Goal: Task Accomplishment & Management: Manage account settings

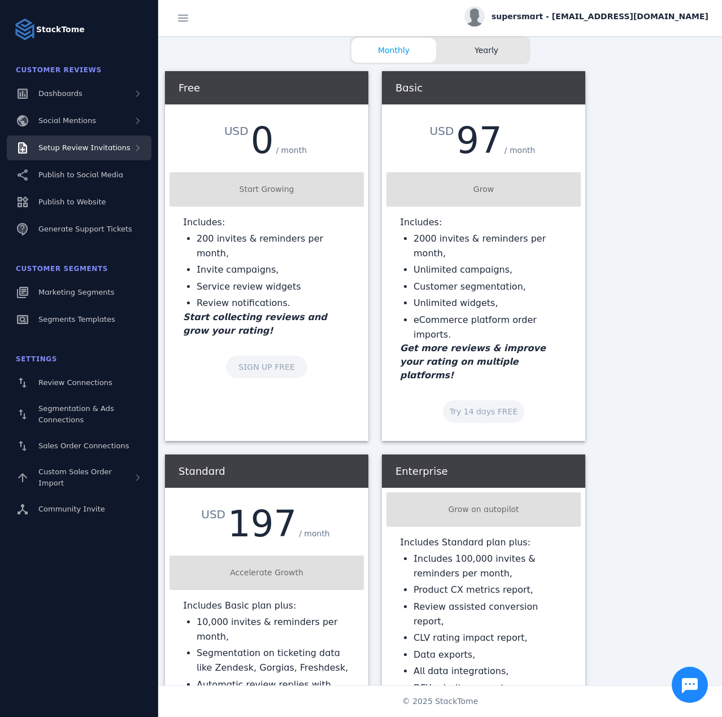
click at [110, 148] on span "Setup Review Invitations" at bounding box center [84, 147] width 92 height 8
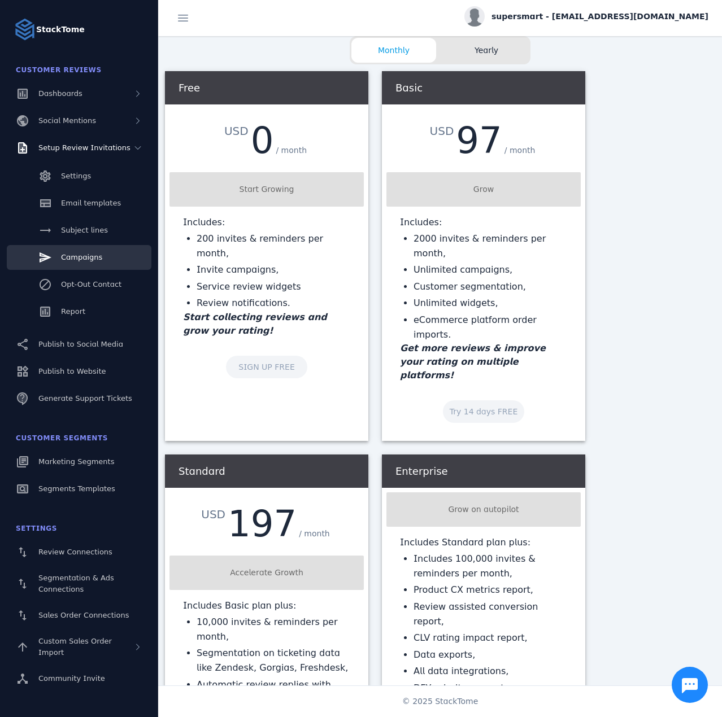
click at [86, 250] on link "Campaigns" at bounding box center [79, 257] width 145 height 25
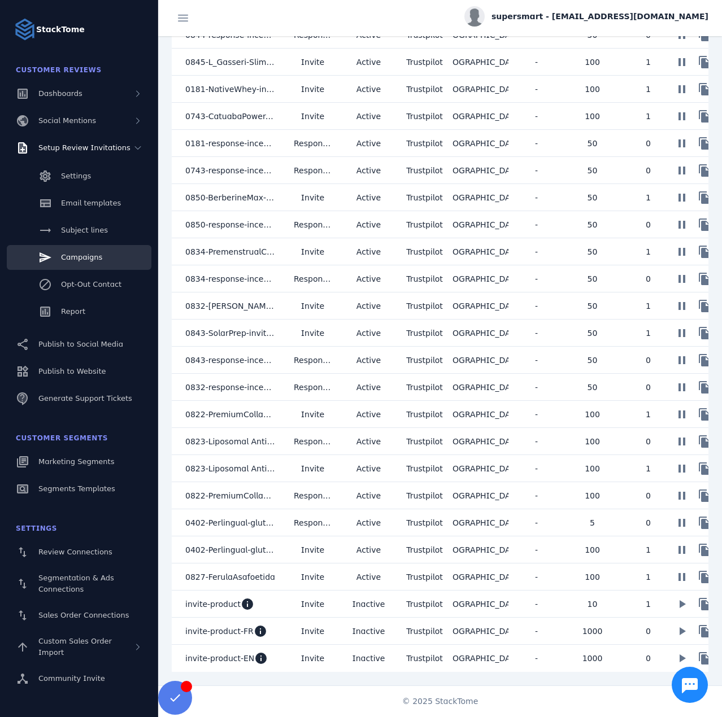
scroll to position [442, 0]
click at [283, 653] on mat-cell "invite-product-EN info" at bounding box center [228, 658] width 113 height 27
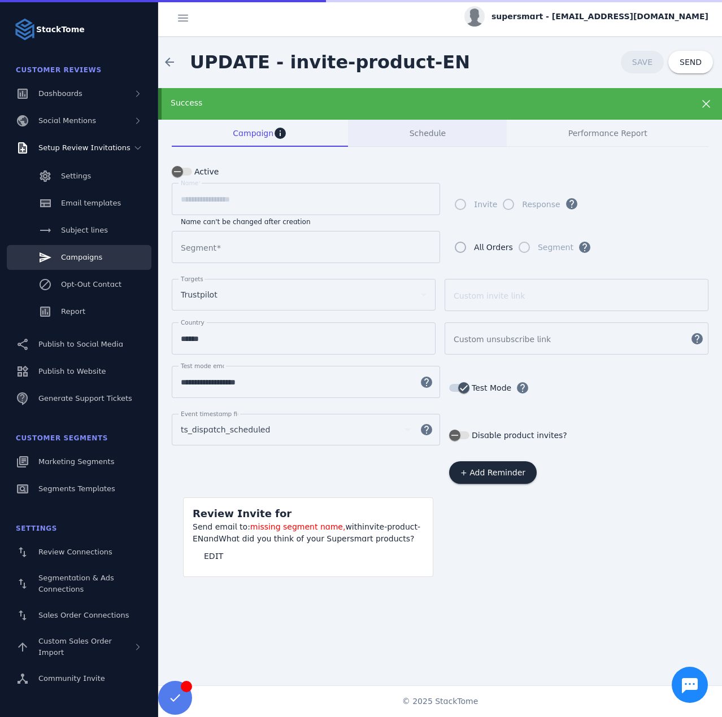
click at [412, 106] on div "Success" at bounding box center [415, 103] width 488 height 12
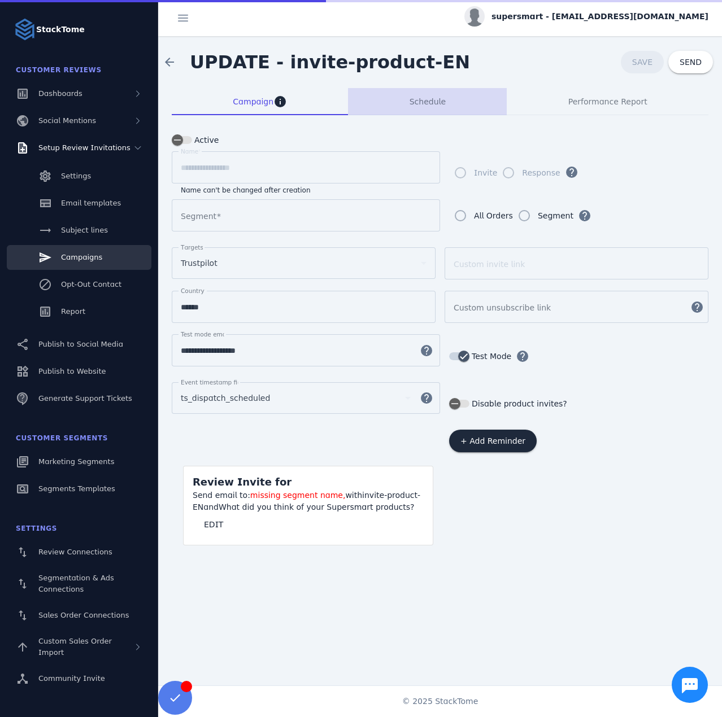
click at [414, 108] on span "Schedule" at bounding box center [428, 101] width 36 height 27
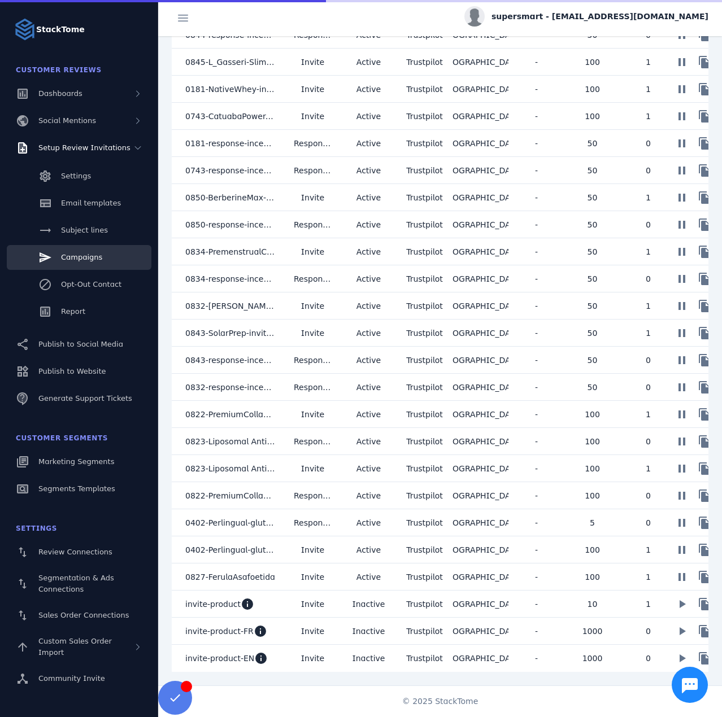
scroll to position [442, 0]
click at [284, 657] on mat-cell "invite-product-EN info" at bounding box center [228, 658] width 113 height 27
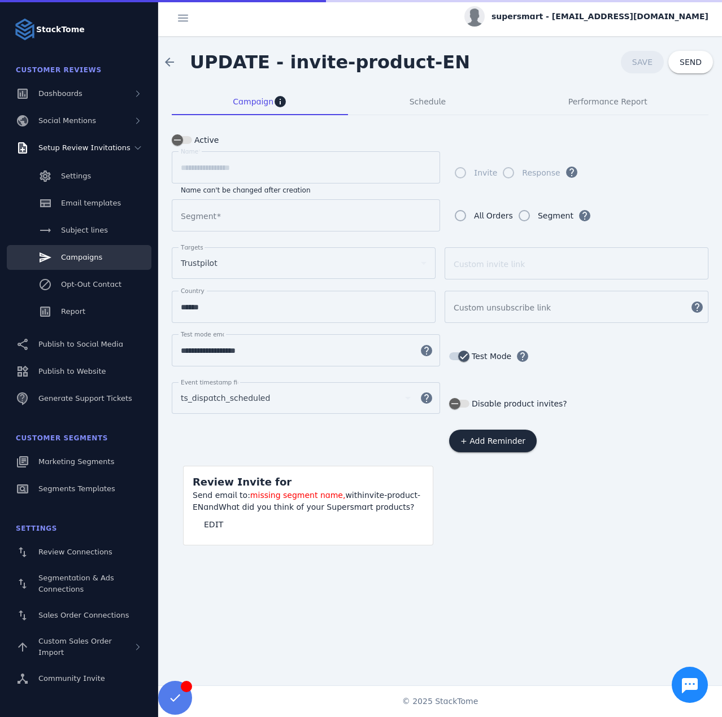
type input "**********"
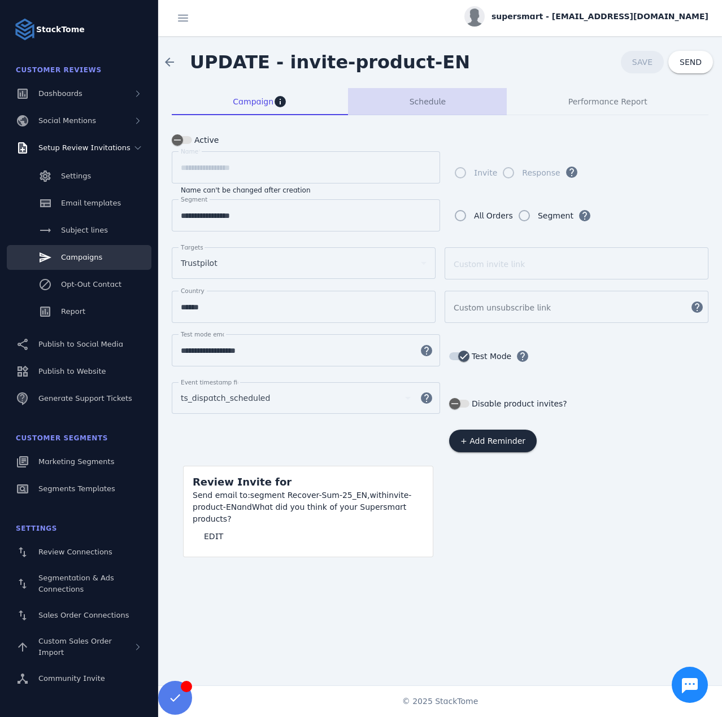
click at [422, 107] on span "Schedule" at bounding box center [428, 101] width 36 height 27
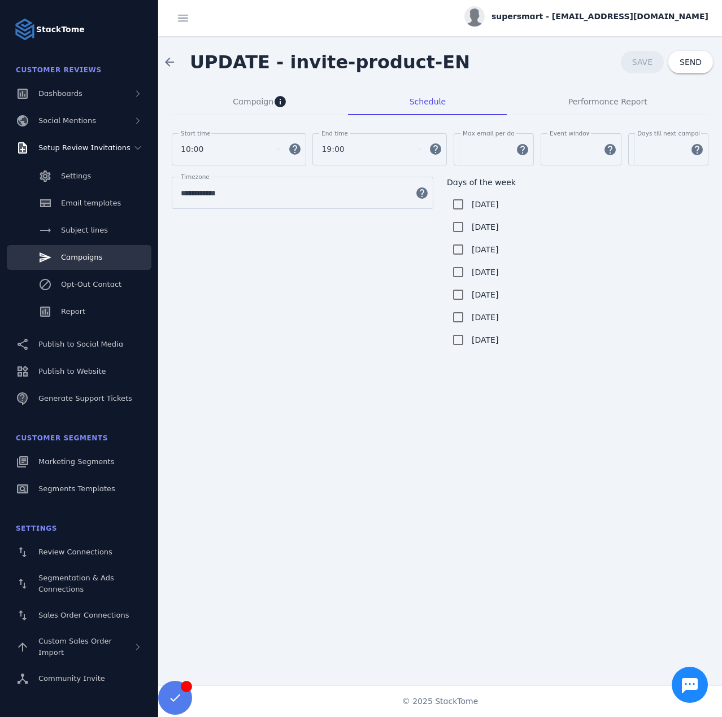
drag, startPoint x: 78, startPoint y: 460, endPoint x: 99, endPoint y: 425, distance: 40.8
click at [52, 93] on span "Dashboards" at bounding box center [60, 93] width 44 height 8
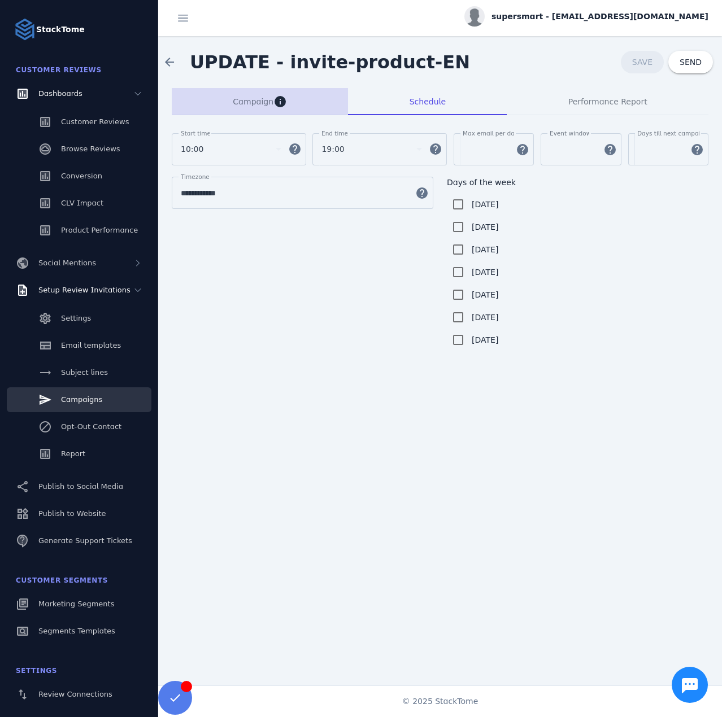
click at [253, 101] on span "Campaign" at bounding box center [253, 102] width 41 height 8
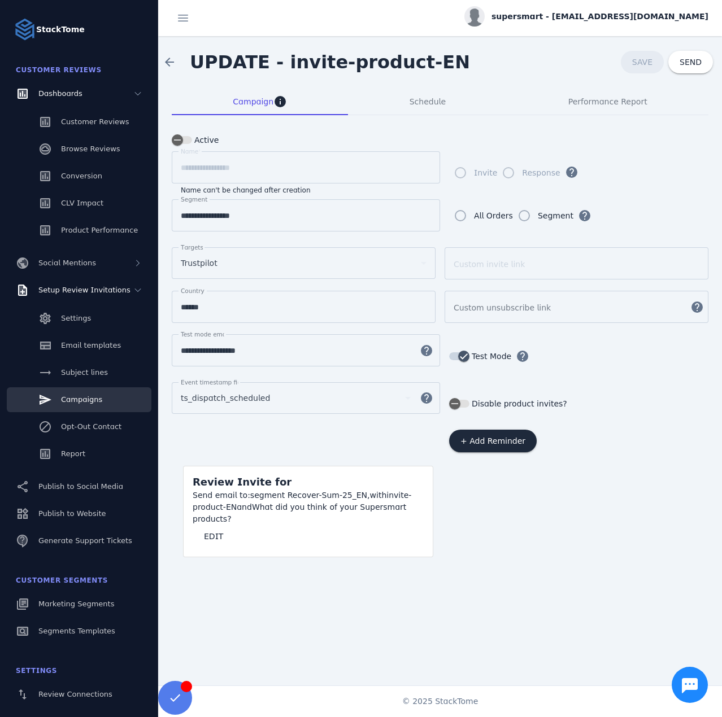
click at [602, 19] on span "supersmart - [EMAIL_ADDRESS][DOMAIN_NAME]" at bounding box center [599, 17] width 217 height 12
click at [656, 108] on button "Sign out" at bounding box center [667, 108] width 81 height 27
